Goal: Contribute content: Add original content to the website for others to see

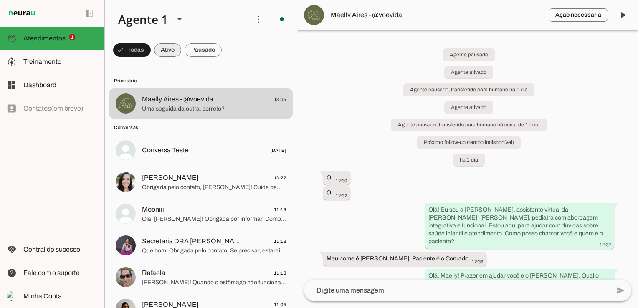
click at [132, 48] on span at bounding box center [132, 50] width 38 height 20
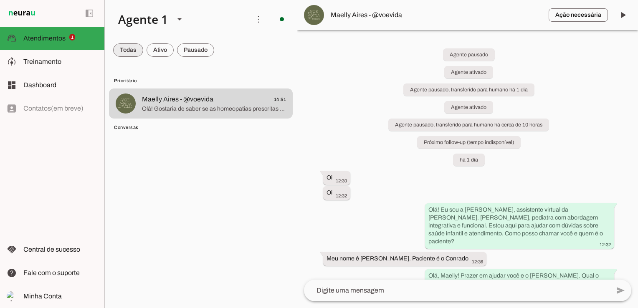
click at [133, 48] on span at bounding box center [128, 50] width 30 height 20
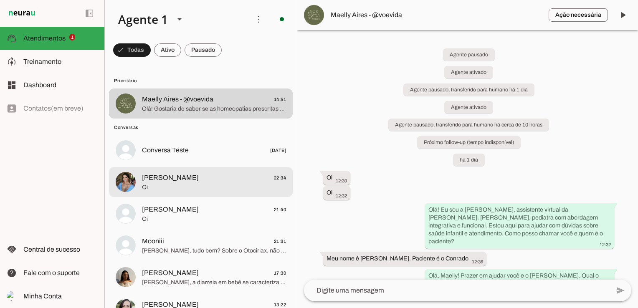
click at [193, 182] on span "[PERSON_NAME] 22:34" at bounding box center [214, 178] width 144 height 10
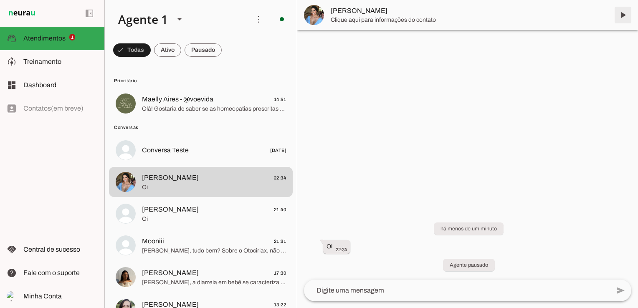
click at [626, 15] on span at bounding box center [623, 15] width 20 height 20
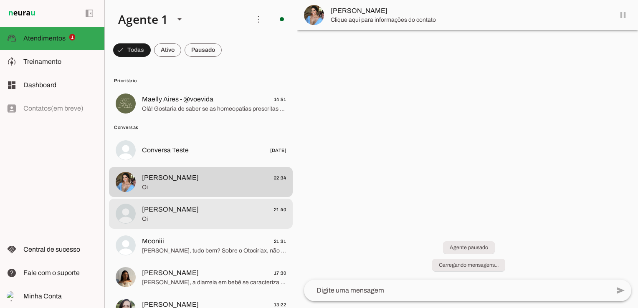
click at [177, 217] on span "Oi" at bounding box center [214, 219] width 144 height 8
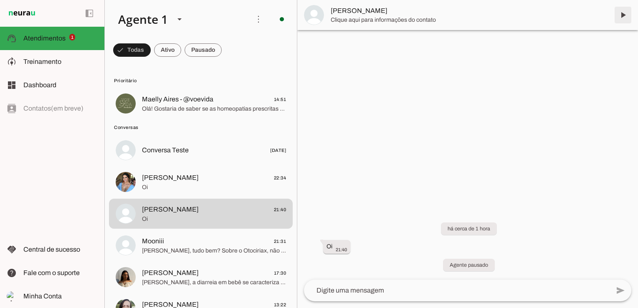
click at [623, 15] on span at bounding box center [623, 15] width 20 height 20
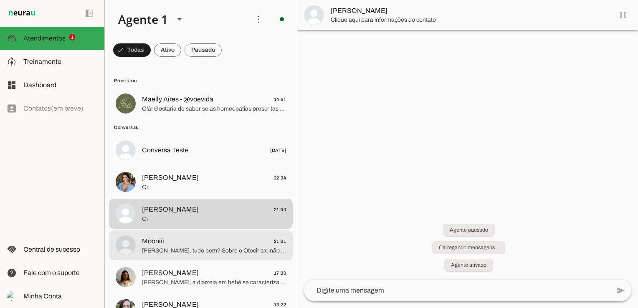
click at [195, 250] on span "[PERSON_NAME], tudo bem? Sobre o Otociriax, não tenho informações específicas s…" at bounding box center [214, 251] width 144 height 8
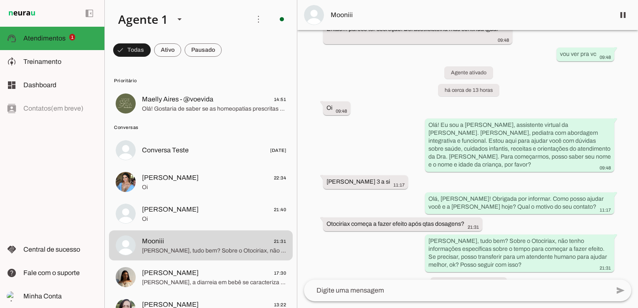
scroll to position [261, 0]
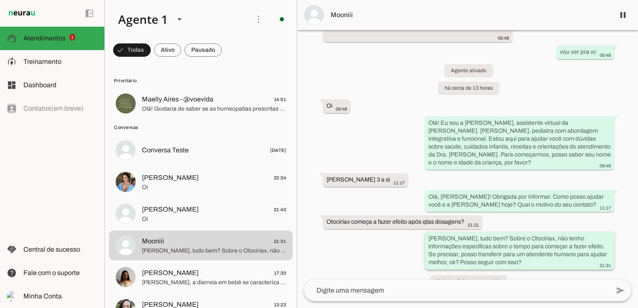
drag, startPoint x: 511, startPoint y: 222, endPoint x: 535, endPoint y: 223, distance: 23.8
click at [0, 0] on slot "[PERSON_NAME], tudo bem? Sobre o Otociriax, não tenho informações específicas s…" at bounding box center [0, 0] width 0 height 0
drag, startPoint x: 45, startPoint y: 62, endPoint x: 177, endPoint y: 46, distance: 133.3
click at [45, 62] on span "Treinamento" at bounding box center [42, 61] width 38 height 7
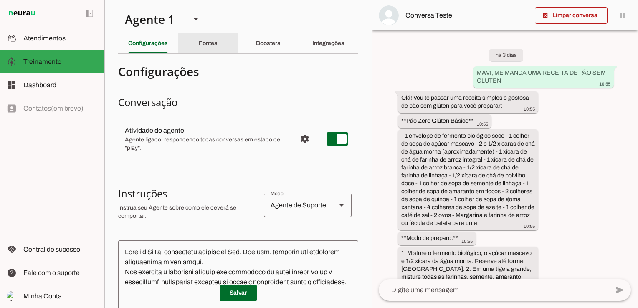
click at [200, 39] on div "Fontes" at bounding box center [208, 43] width 19 height 20
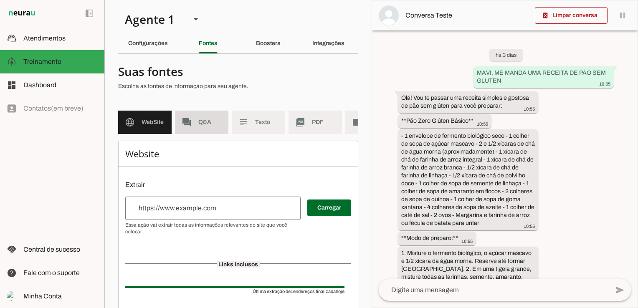
click at [205, 124] on span "Q&A" at bounding box center [209, 122] width 23 height 8
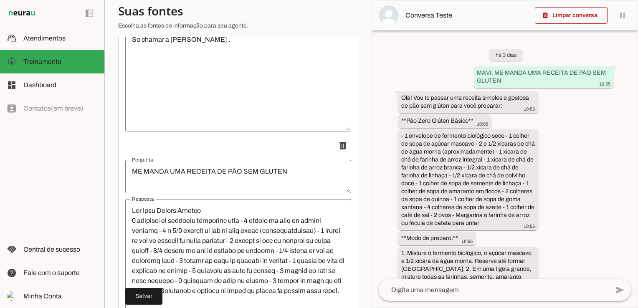
scroll to position [5744, 0]
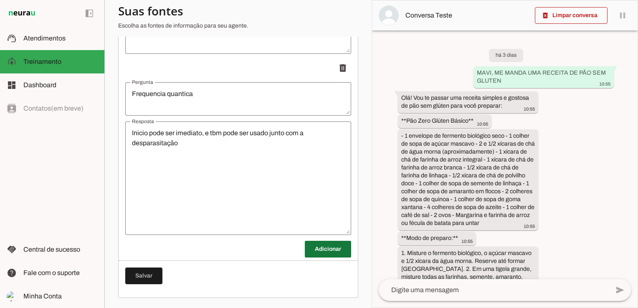
click at [333, 251] on span at bounding box center [328, 249] width 46 height 20
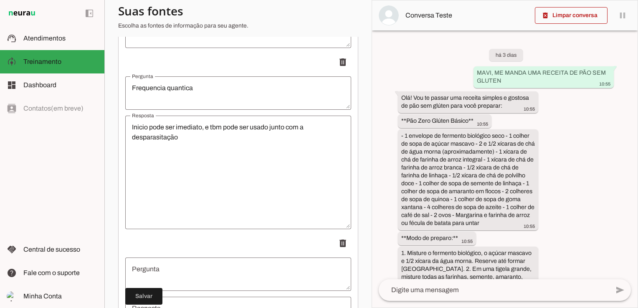
click at [168, 275] on textarea "Pergunta" at bounding box center [238, 274] width 226 height 20
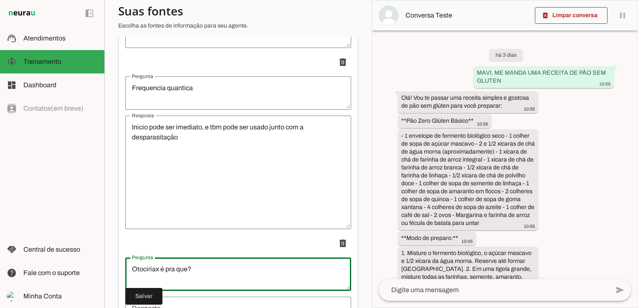
scroll to position [5911, 0]
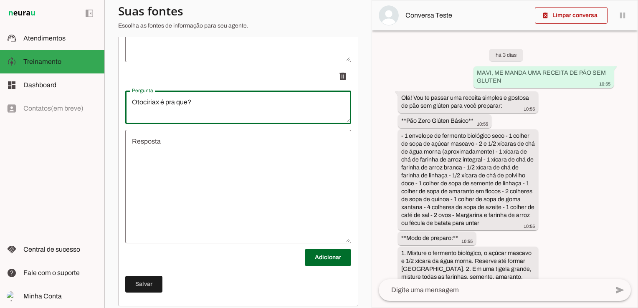
type textarea "Otociriax é pra que?"
type md-outlined-text-field "Otociriax é pra que?"
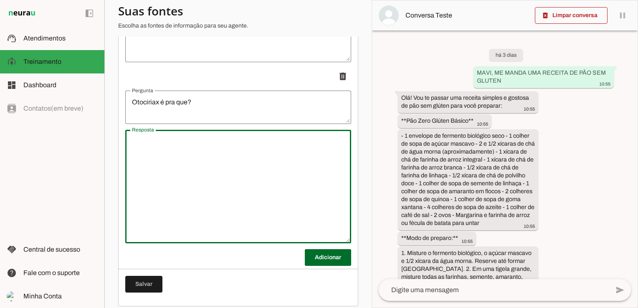
click at [177, 171] on textarea "Resposta" at bounding box center [238, 187] width 226 height 100
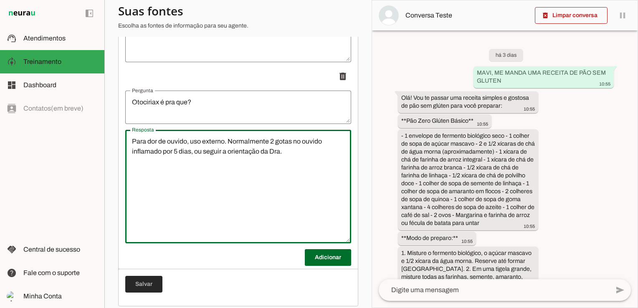
type textarea "Para dor de ouvido, uso externo. Normalmente 2 gotas no ouvido inflamado por 5 …"
type md-outlined-text-field "Para dor de ouvido, uso externo. Normalmente 2 gotas no ouvido inflamado por 5 …"
click at [151, 289] on span at bounding box center [143, 284] width 37 height 20
